Goal: Transaction & Acquisition: Book appointment/travel/reservation

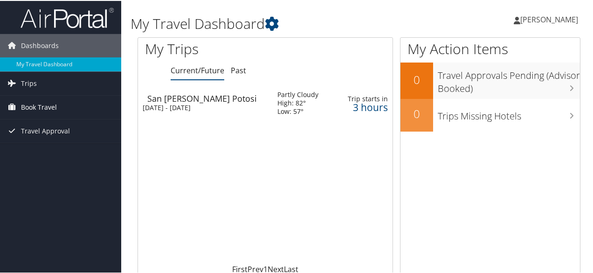
click at [44, 106] on span "Book Travel" at bounding box center [39, 106] width 36 height 23
